Goal: Navigation & Orientation: Find specific page/section

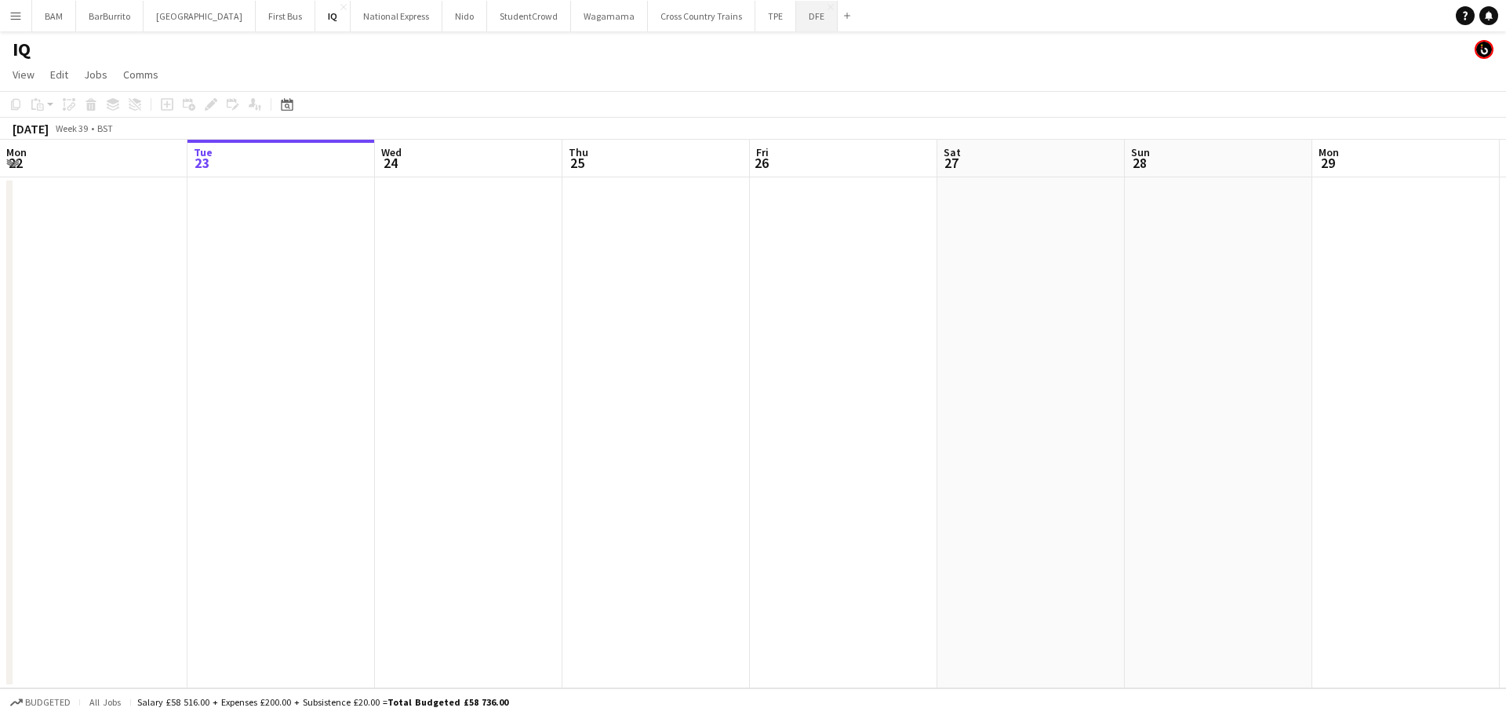
click at [796, 20] on button "DFE Close" at bounding box center [817, 16] width 42 height 31
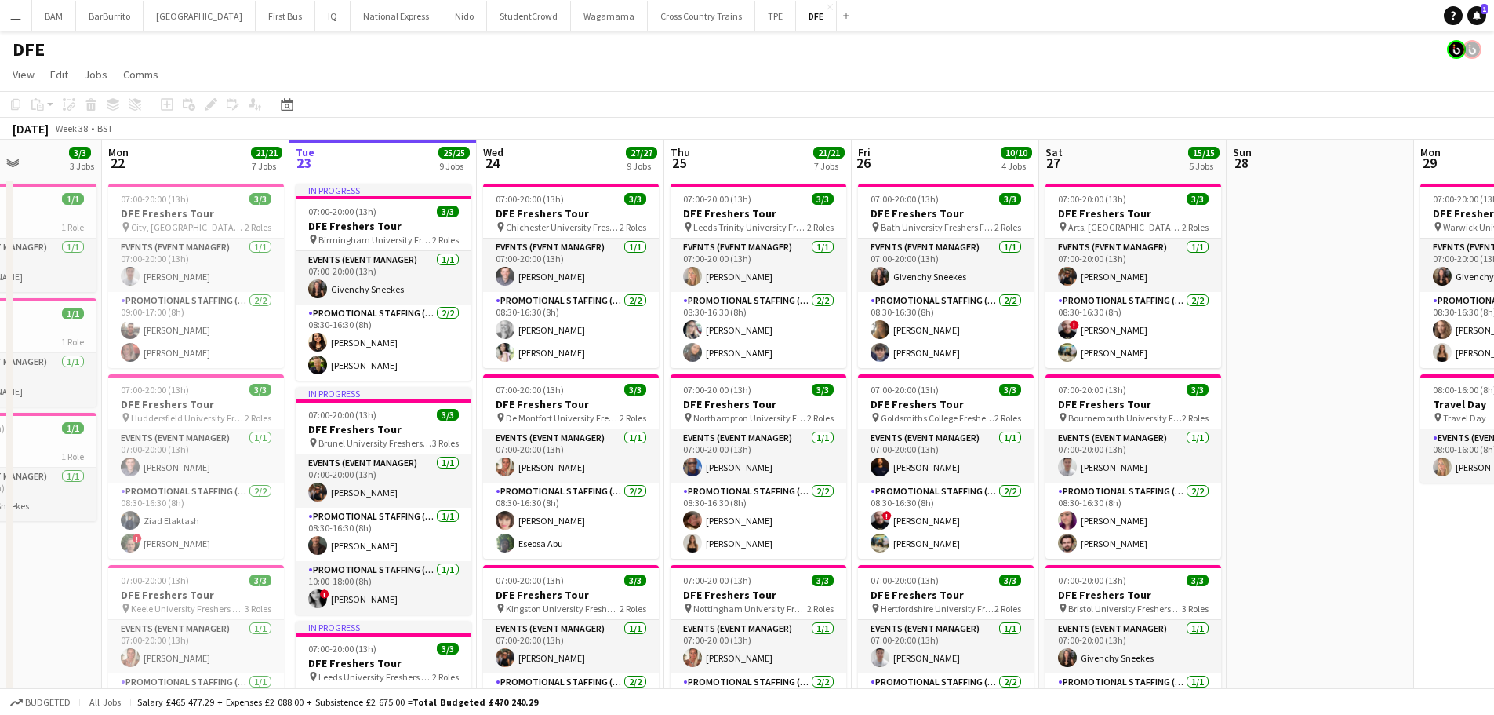
scroll to position [0, 432]
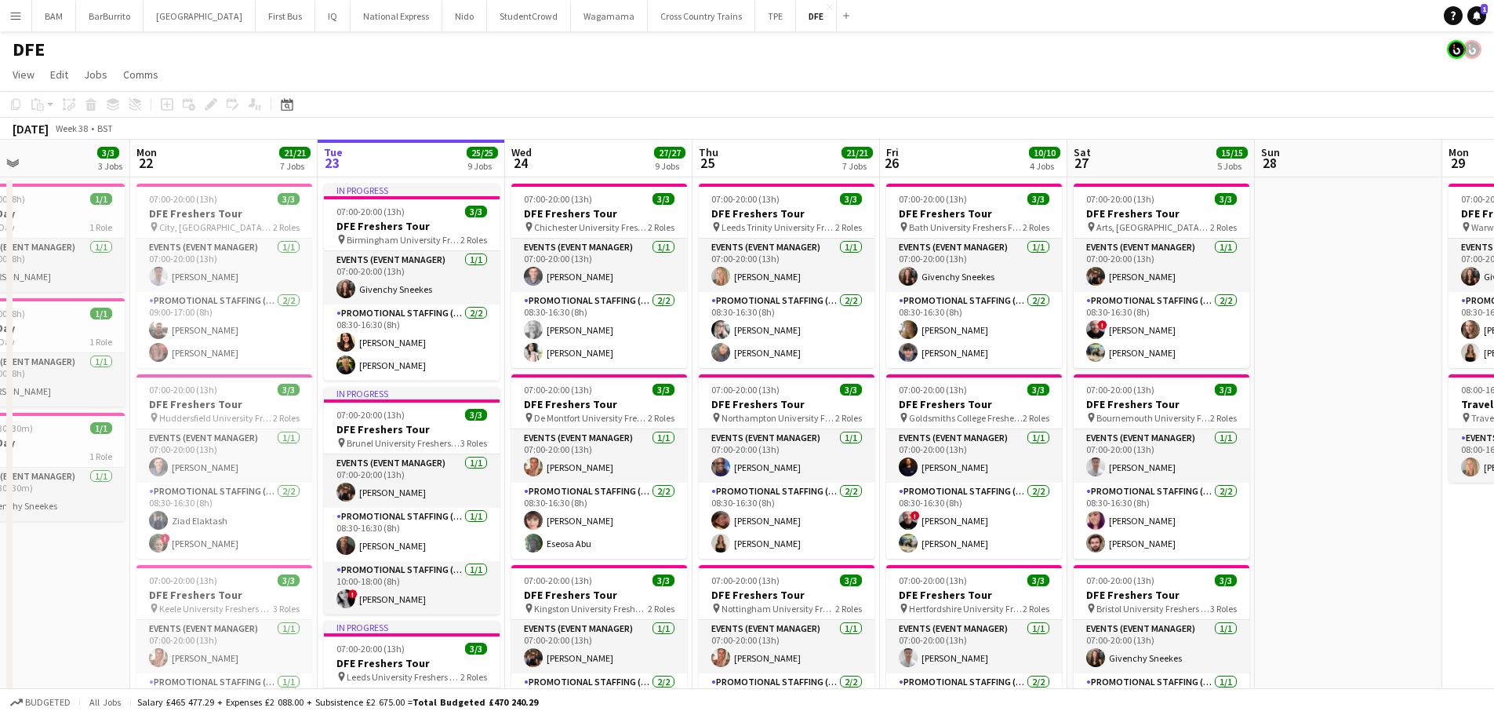
drag, startPoint x: 441, startPoint y: 362, endPoint x: 571, endPoint y: 365, distance: 130.2
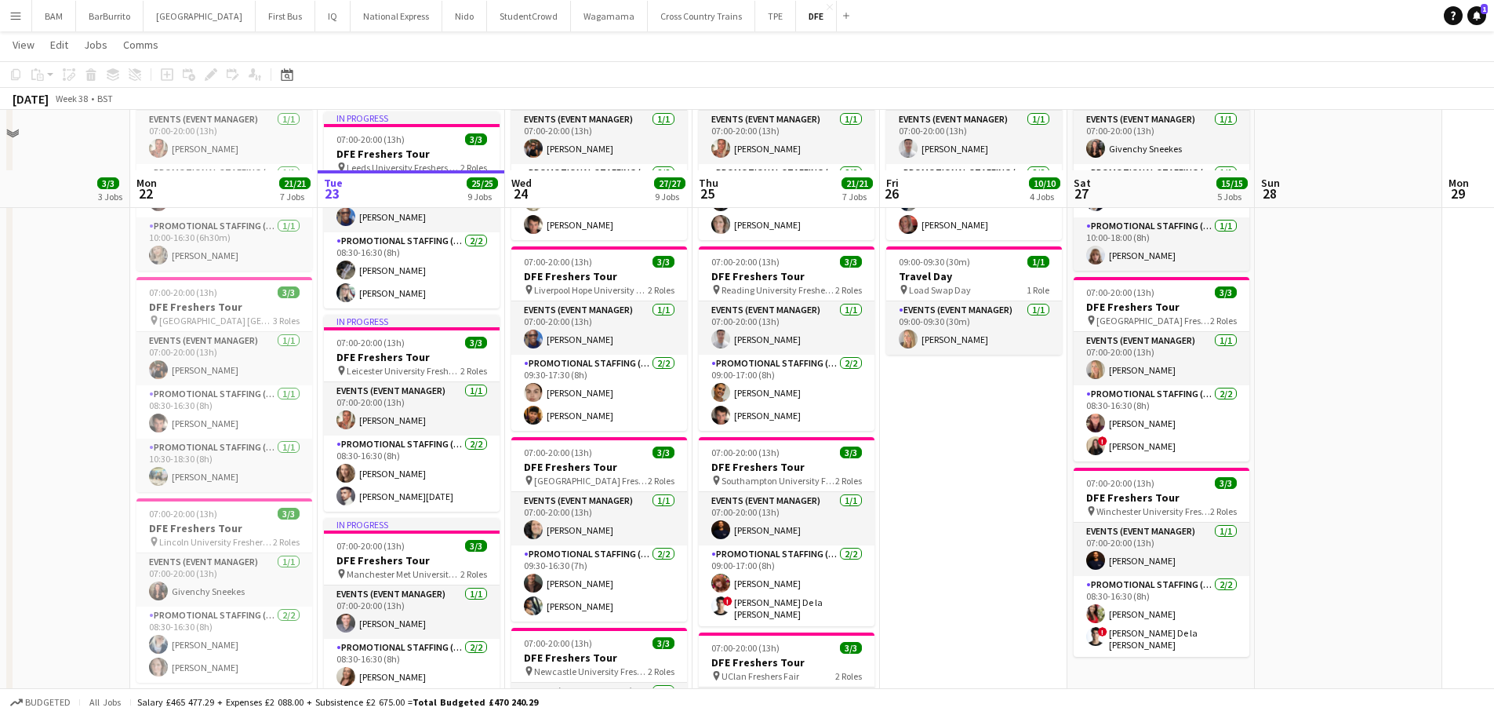
scroll to position [471, 0]
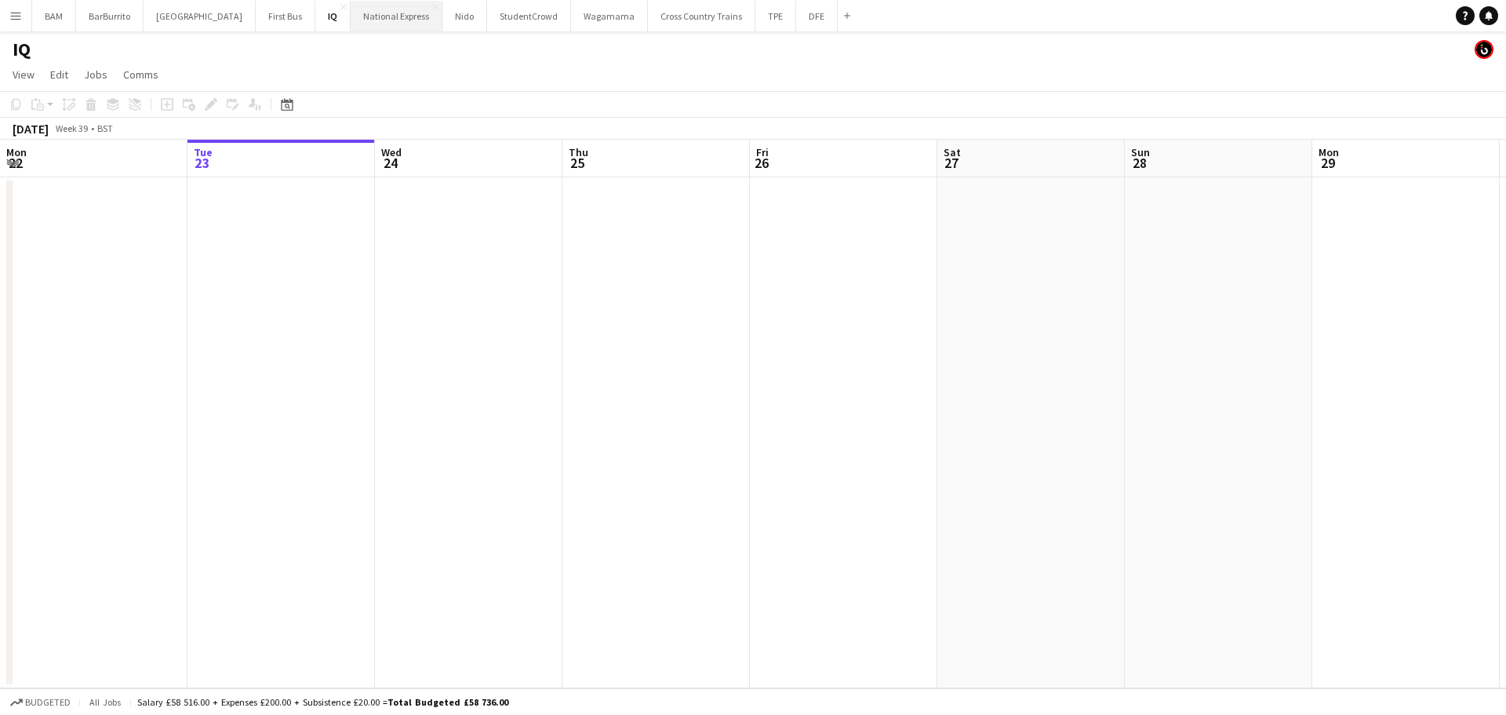
click at [364, 17] on button "National Express Close" at bounding box center [397, 16] width 92 height 31
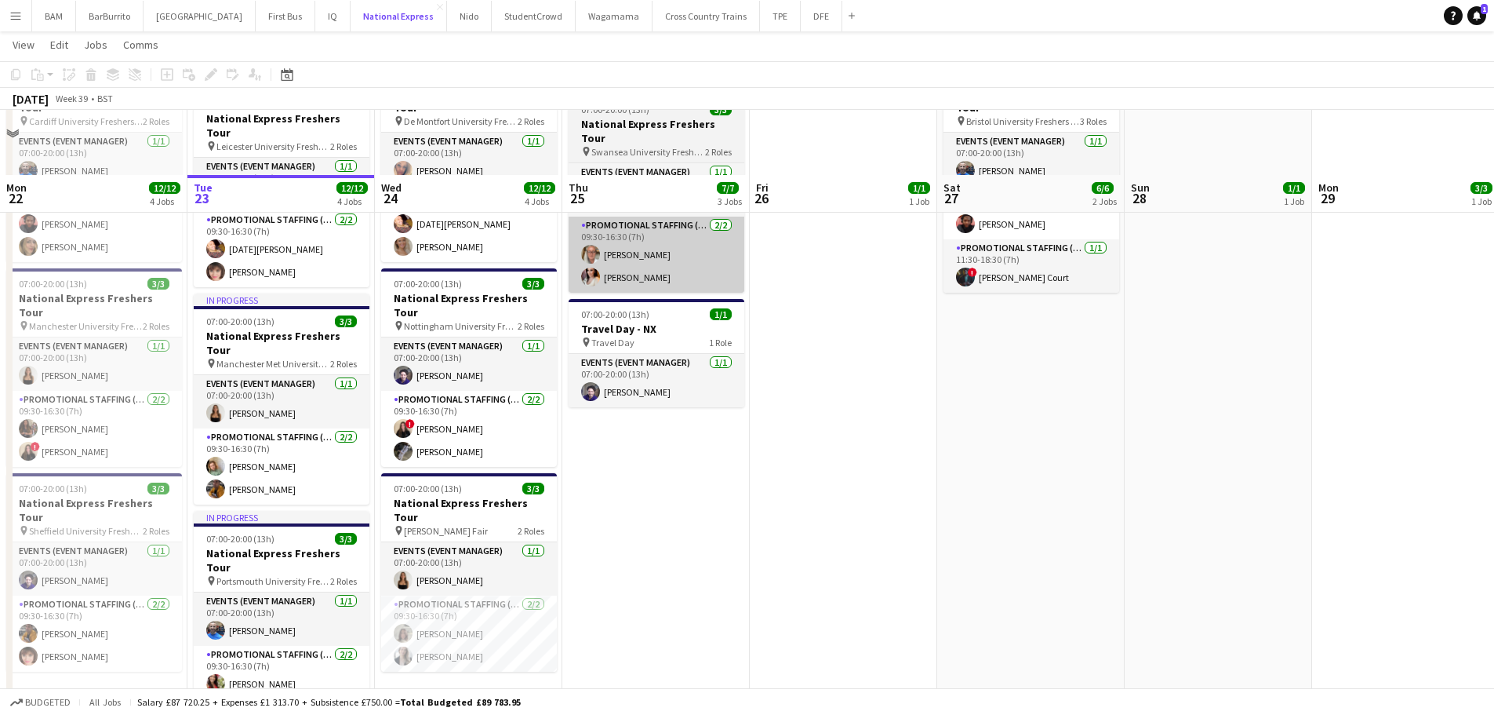
scroll to position [393, 0]
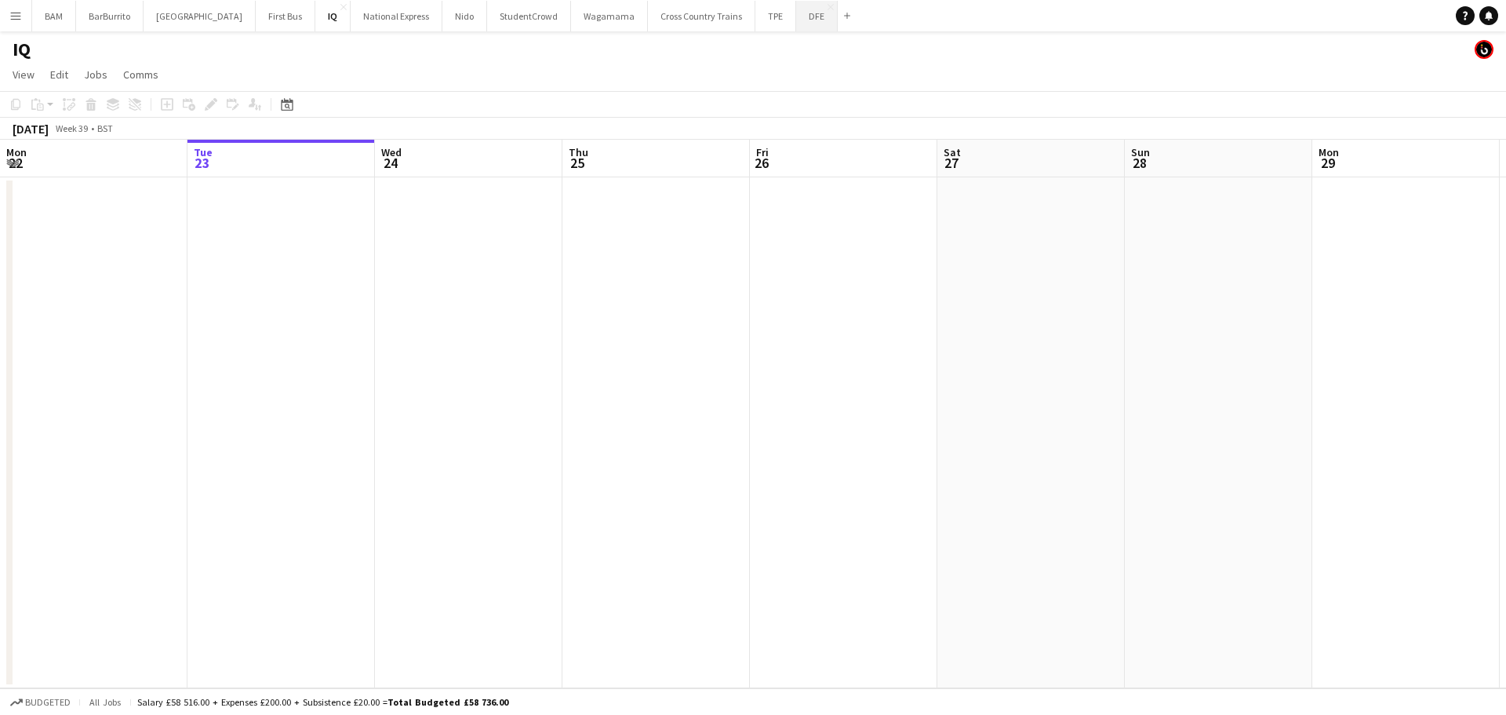
click at [796, 20] on button "DFE Close" at bounding box center [817, 16] width 42 height 31
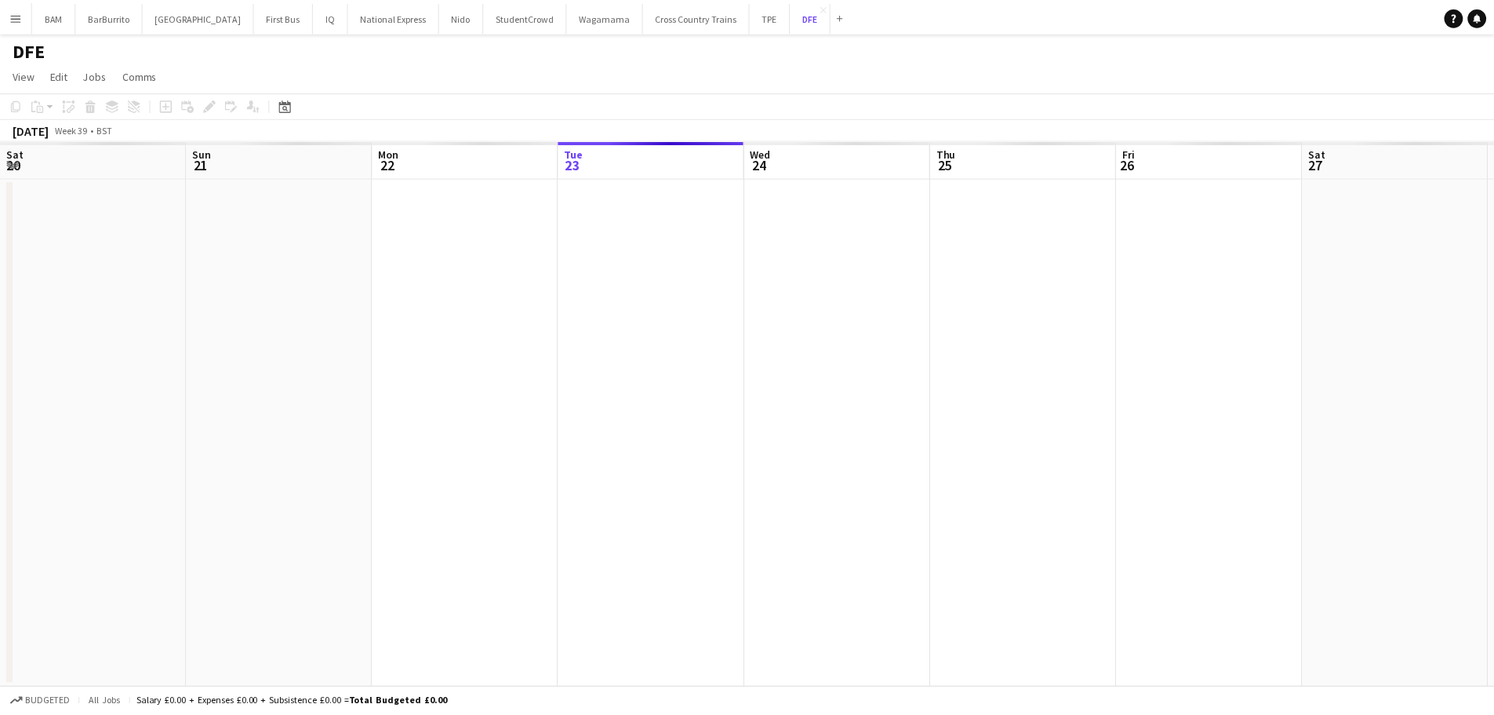
scroll to position [0, 375]
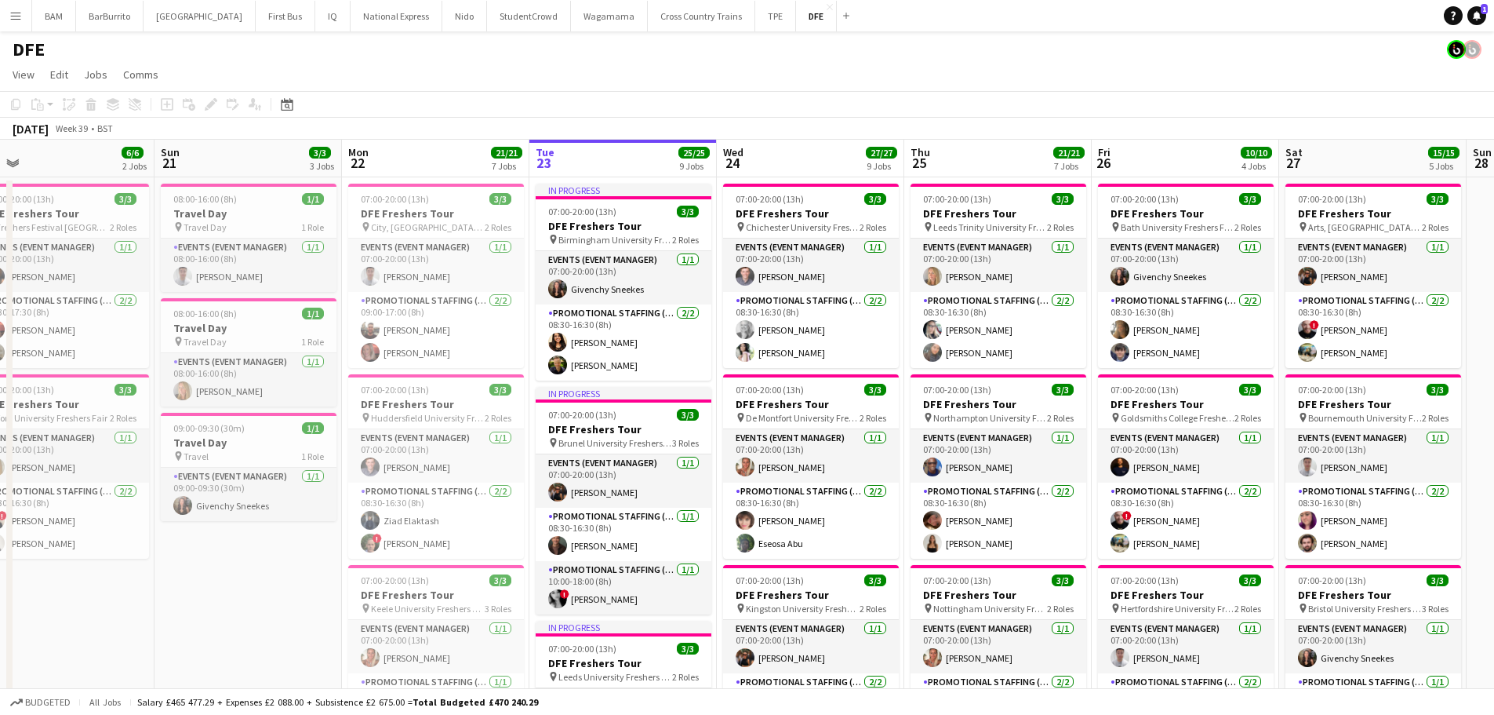
drag, startPoint x: 365, startPoint y: 310, endPoint x: 714, endPoint y: 321, distance: 349.2
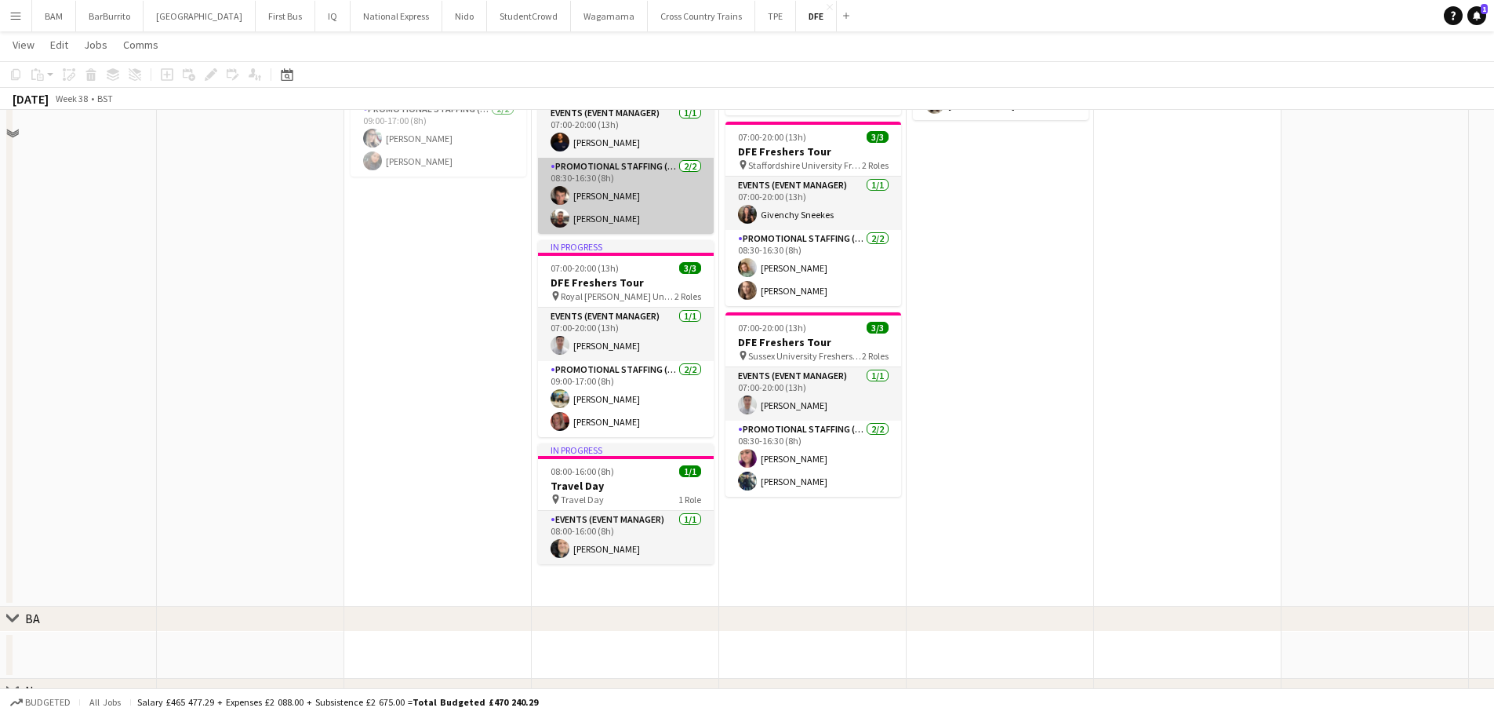
scroll to position [1412, 0]
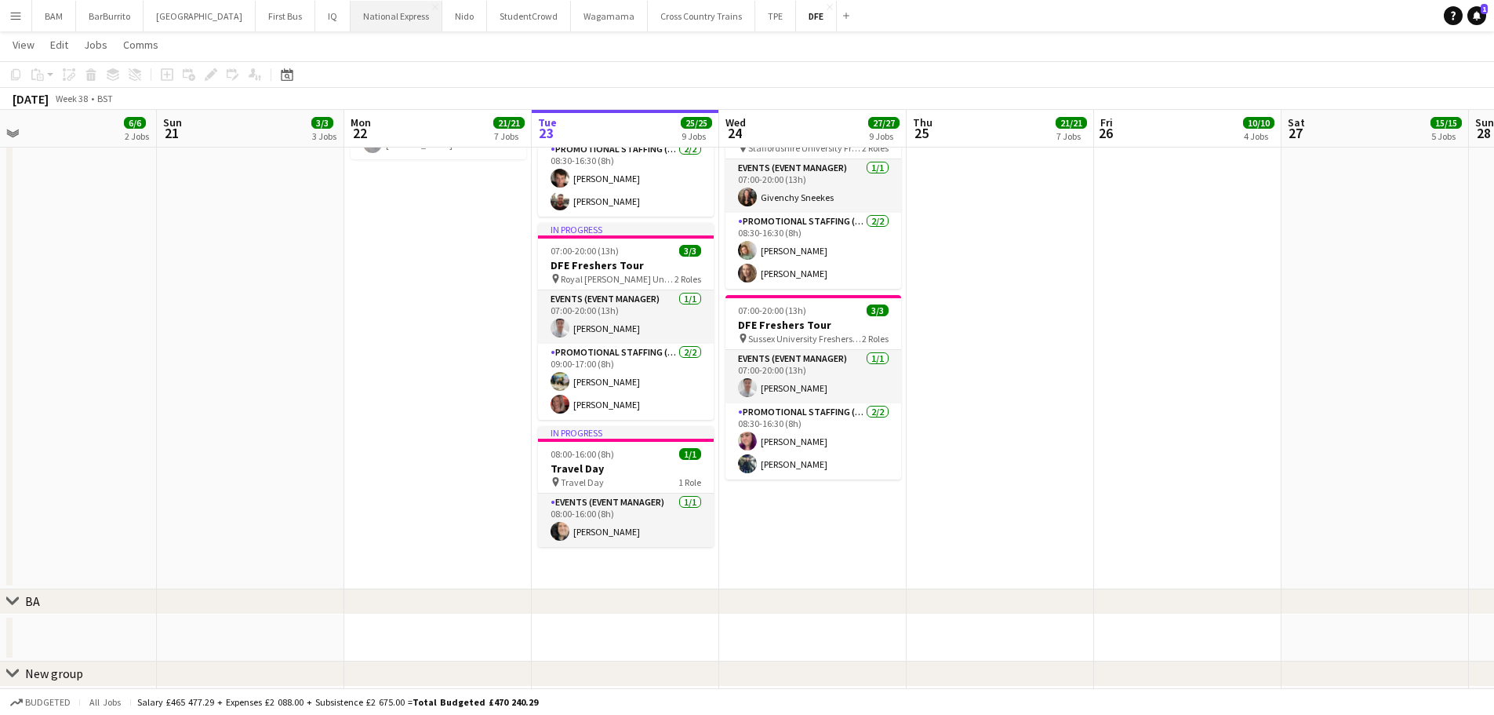
click at [355, 18] on button "National Express Close" at bounding box center [397, 16] width 92 height 31
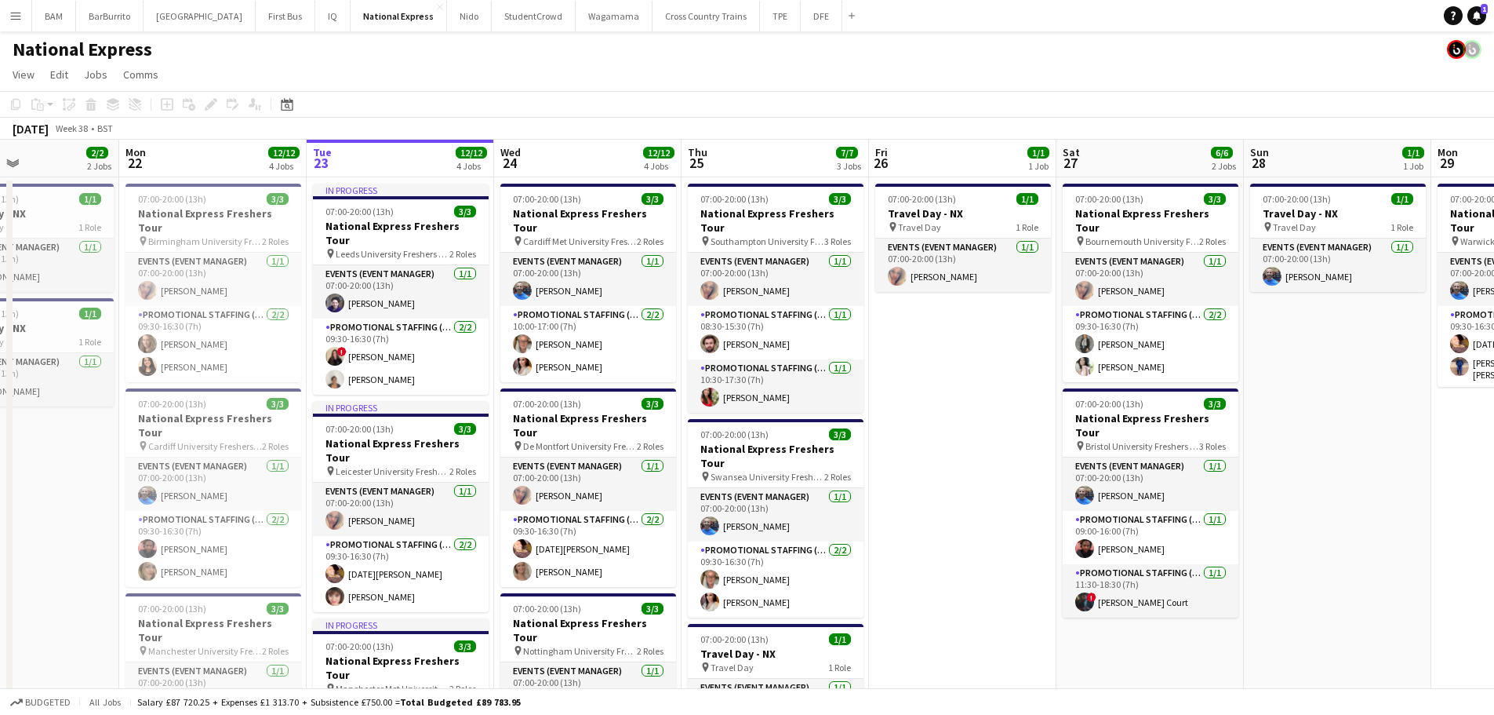
drag, startPoint x: 598, startPoint y: 384, endPoint x: 794, endPoint y: 371, distance: 195.8
click at [794, 371] on app-calendar-viewport "Fri 19 4/4 2 Jobs Sat 20 3/3 1 Job Sun 21 2/2 2 Jobs Mon 22 12/12 4 Jobs Tue 23…" at bounding box center [747, 611] width 1494 height 943
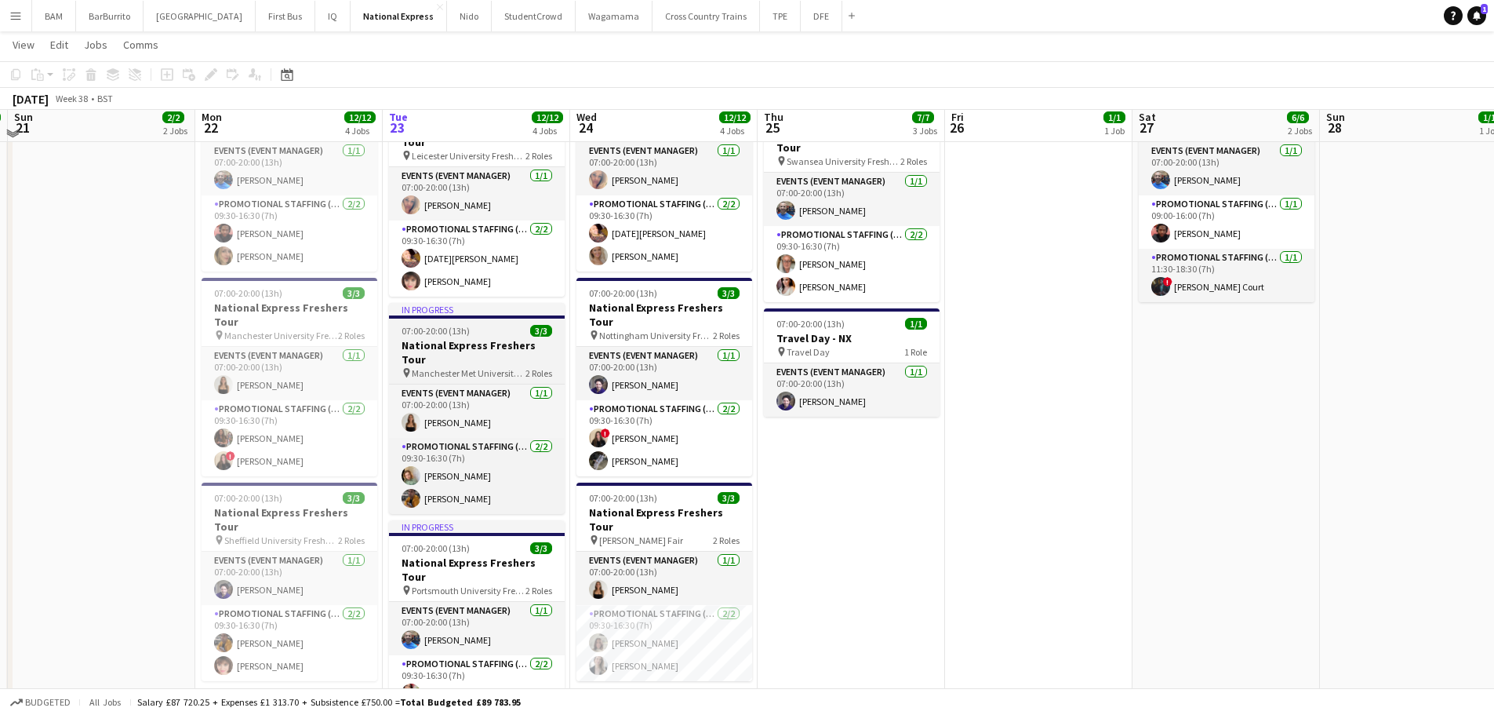
scroll to position [235, 0]
